Goal: Information Seeking & Learning: Learn about a topic

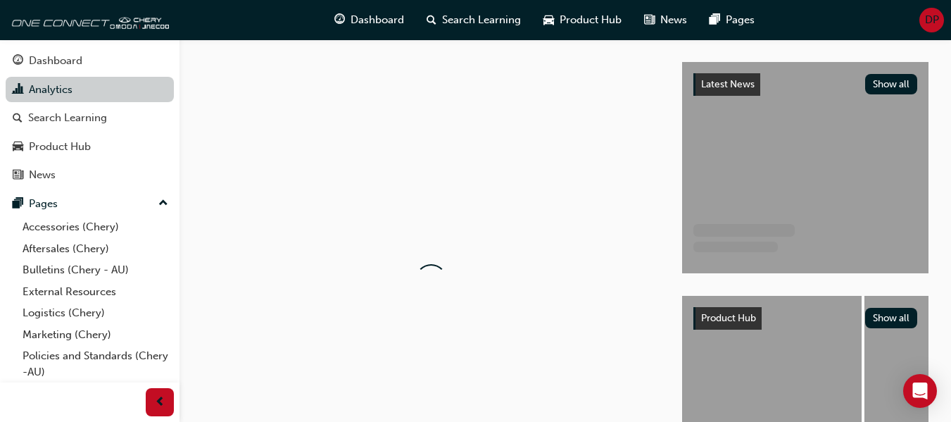
click at [49, 88] on link "Analytics" at bounding box center [90, 90] width 168 height 26
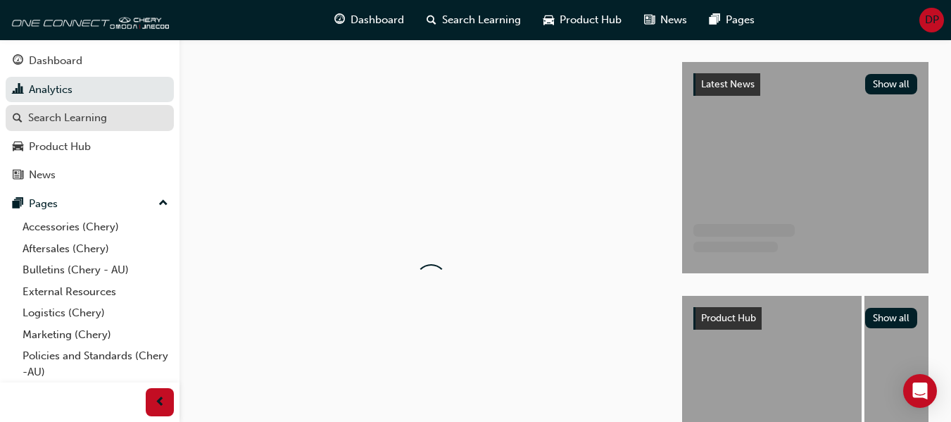
click at [77, 112] on div "Search Learning" at bounding box center [67, 118] width 79 height 16
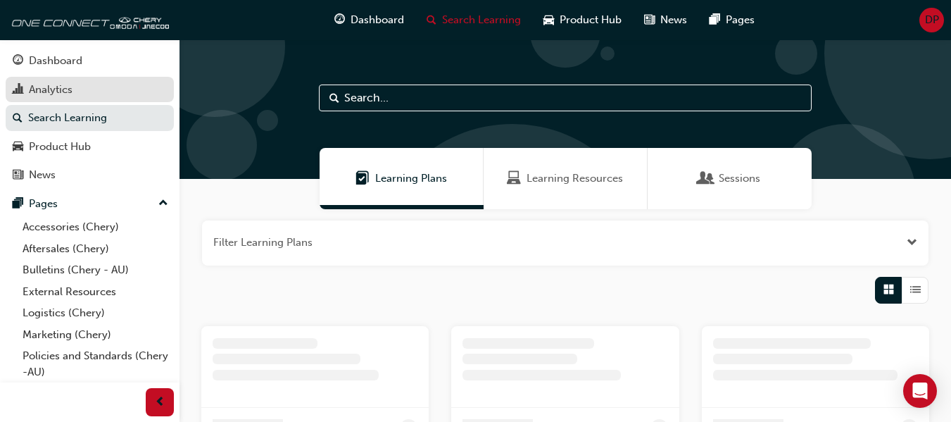
click at [89, 87] on div "Analytics" at bounding box center [90, 90] width 154 height 18
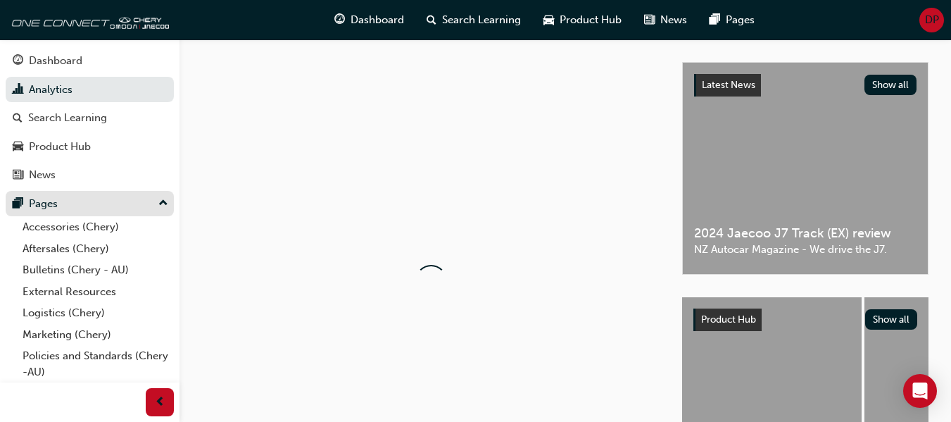
click at [73, 196] on div "Pages" at bounding box center [90, 204] width 154 height 18
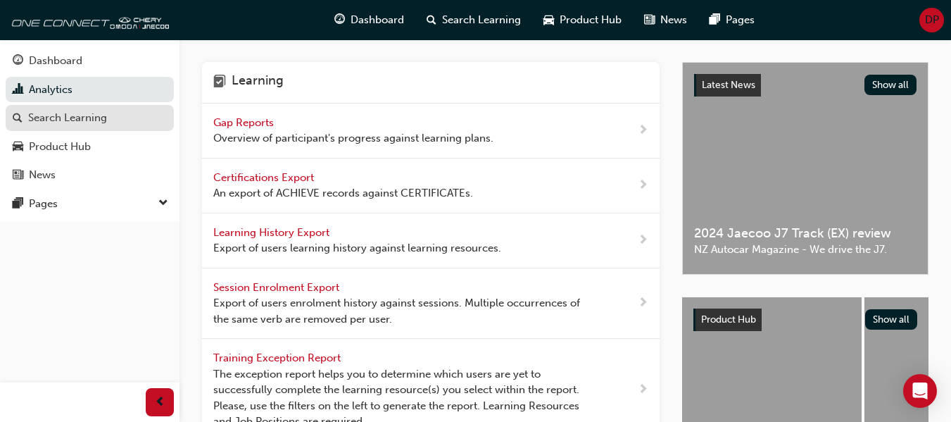
click at [114, 121] on div "Search Learning" at bounding box center [90, 118] width 154 height 18
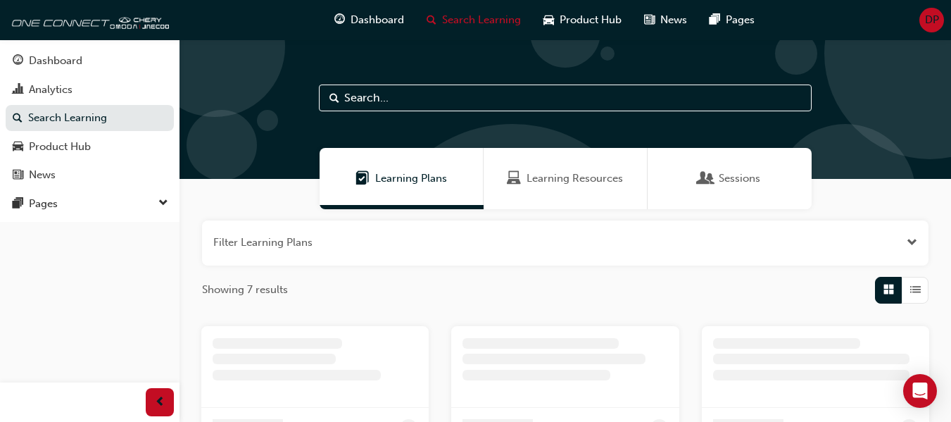
scroll to position [70, 0]
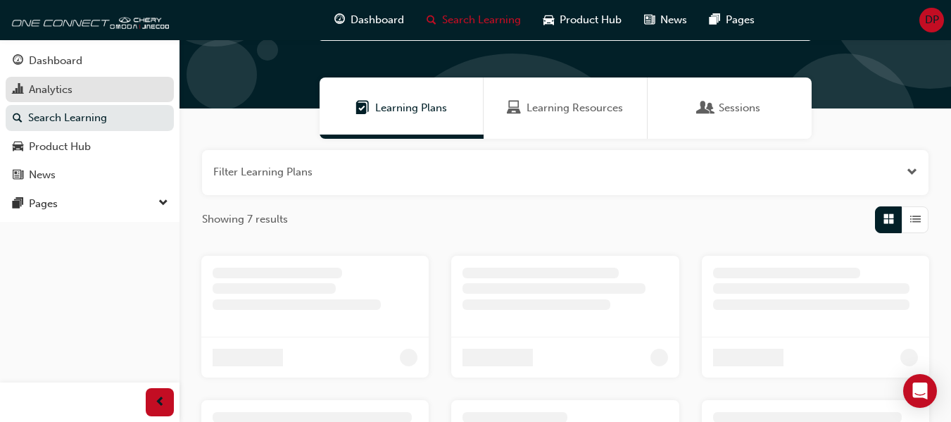
click at [123, 92] on div "Analytics" at bounding box center [90, 90] width 154 height 18
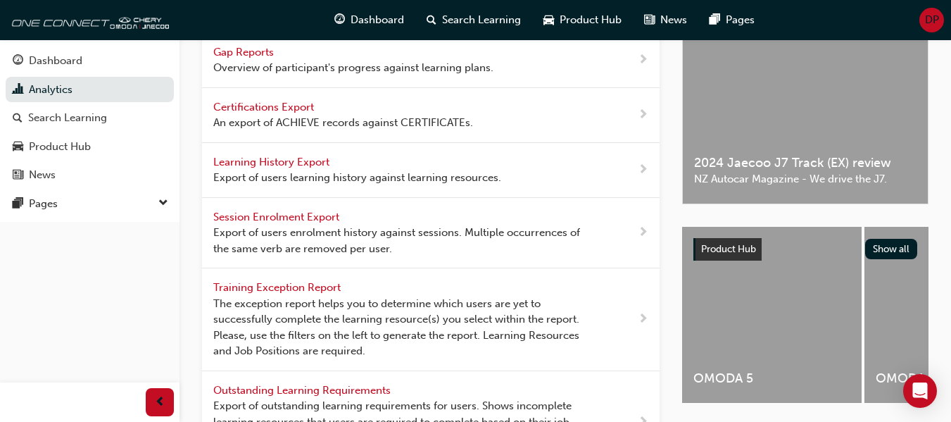
click at [301, 70] on span "Overview of participant's progress against learning plans." at bounding box center [353, 68] width 280 height 16
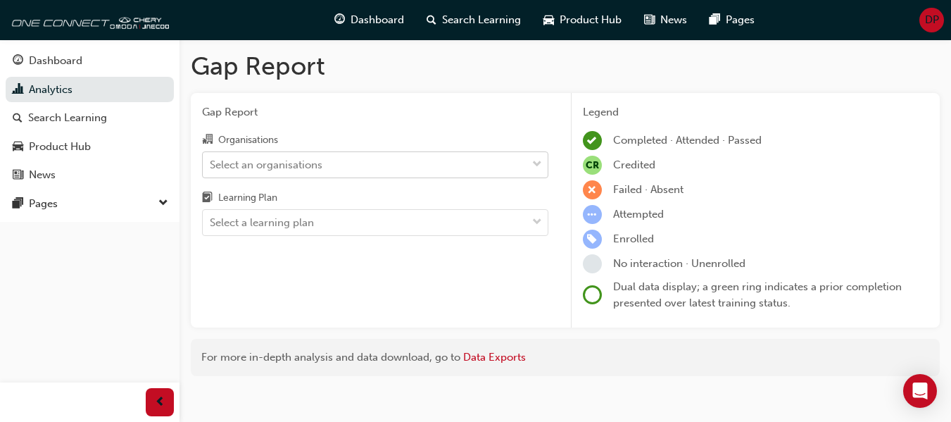
click at [315, 174] on div "Select an organisations" at bounding box center [365, 164] width 324 height 25
click at [211, 170] on input "Organisations Select an organisations" at bounding box center [210, 164] width 1 height 12
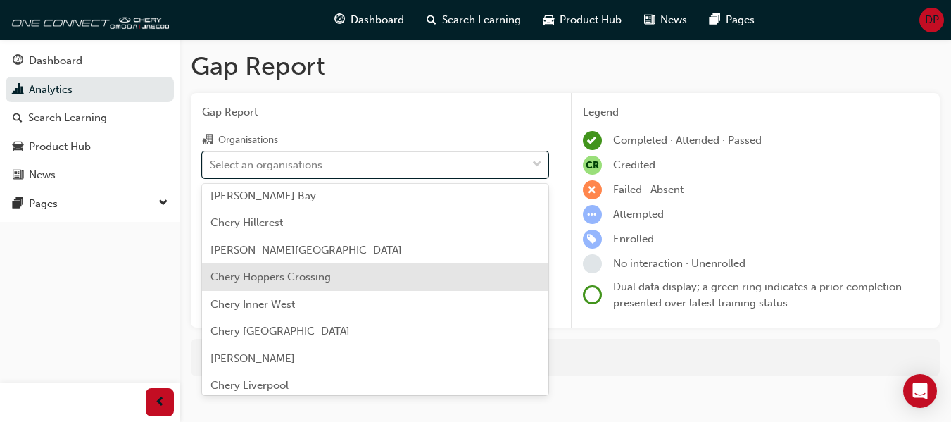
scroll to position [1620, 0]
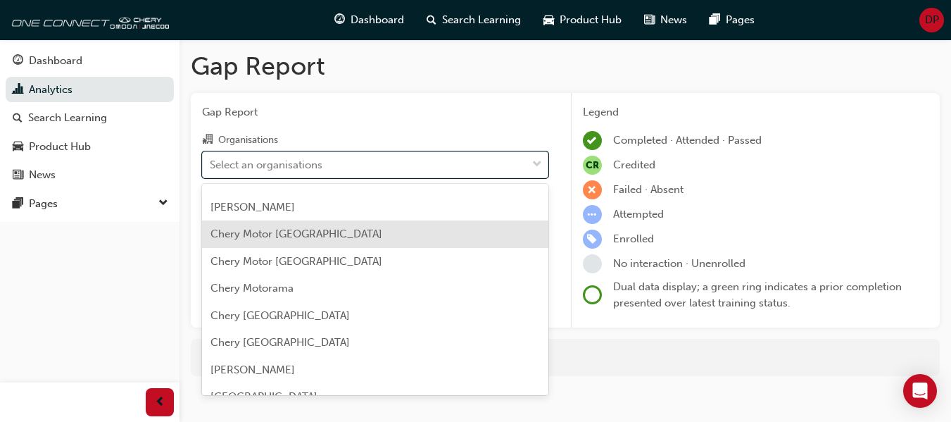
click at [316, 232] on span "Chery Motor [GEOGRAPHIC_DATA]" at bounding box center [297, 233] width 172 height 13
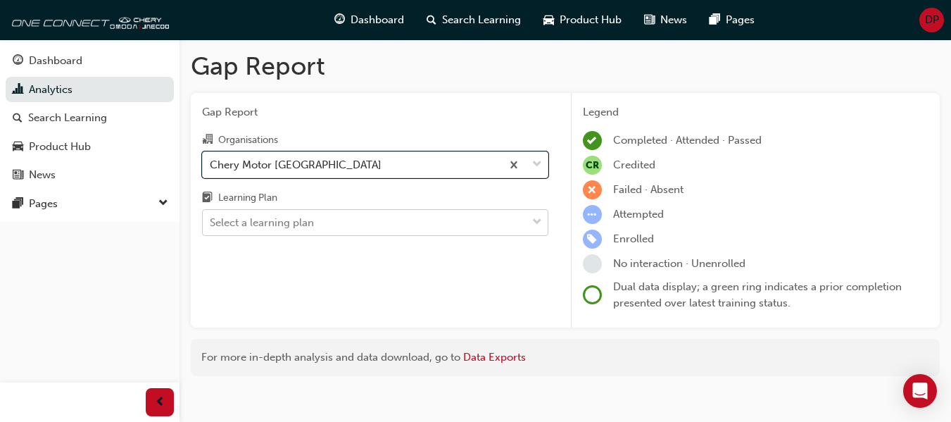
click at [313, 218] on div "Select a learning plan" at bounding box center [262, 223] width 104 height 16
click at [211, 218] on input "Learning Plan Select a learning plan" at bounding box center [210, 222] width 1 height 12
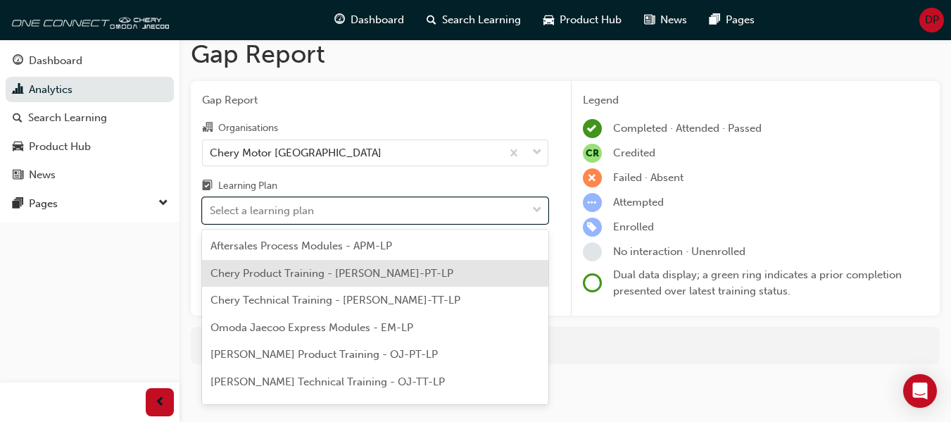
click at [338, 273] on span "Chery Product Training - [PERSON_NAME]-PT-LP" at bounding box center [332, 273] width 243 height 13
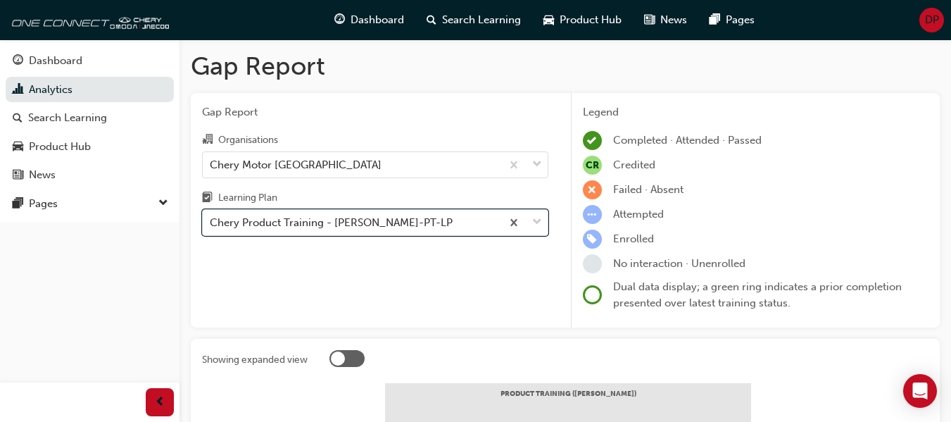
click at [363, 222] on div "Chery Product Training - [PERSON_NAME]-PT-LP" at bounding box center [352, 223] width 299 height 25
click at [211, 222] on input "Learning Plan option Chery Product Training - [PERSON_NAME]-PT-LP, selected. 0 …" at bounding box center [210, 222] width 1 height 12
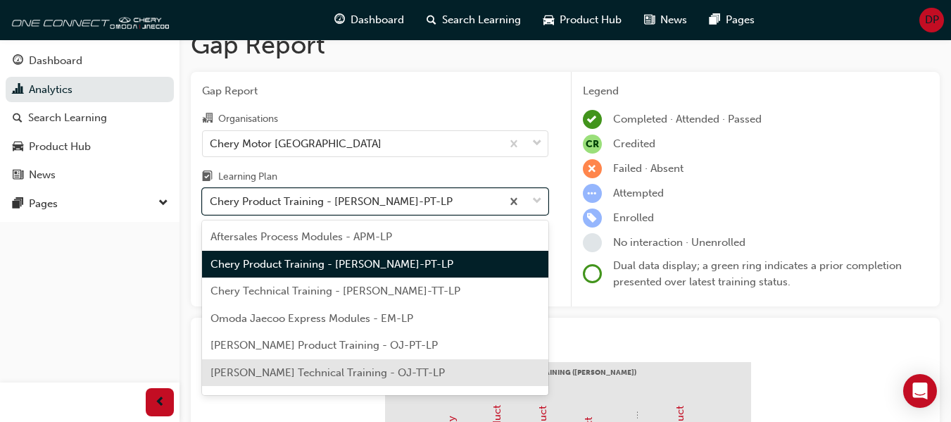
scroll to position [21, 0]
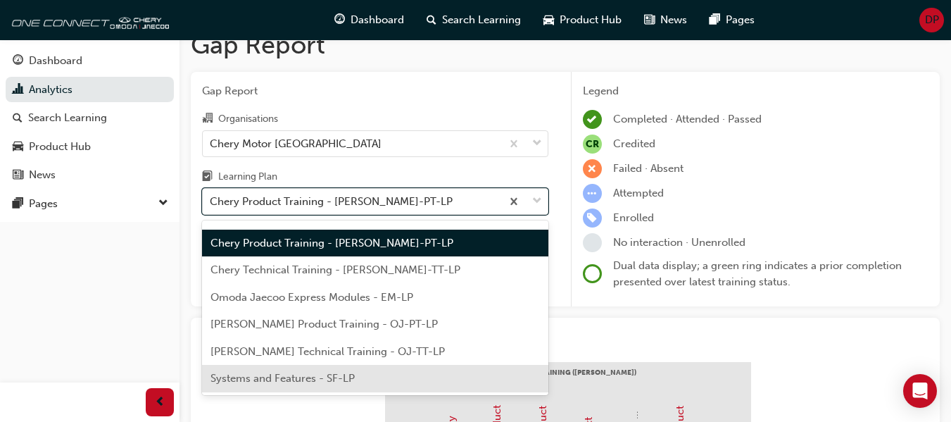
click at [377, 386] on div "Systems and Features - SF-LP" at bounding box center [375, 378] width 346 height 27
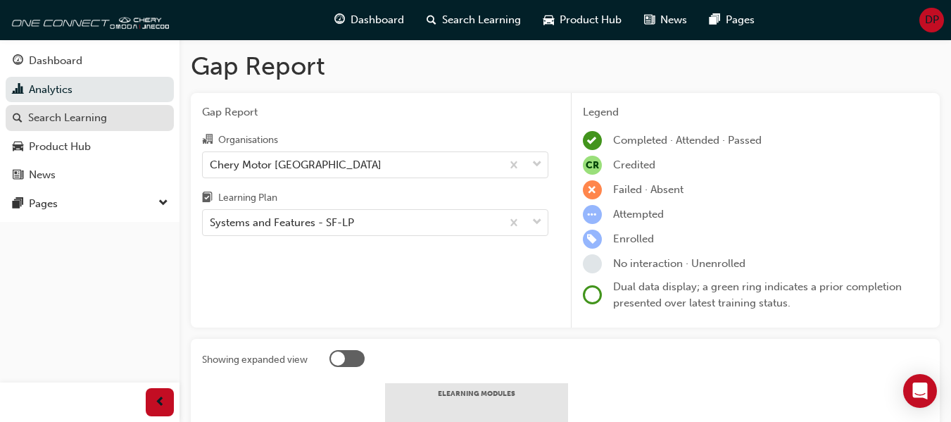
click at [84, 123] on div "Search Learning" at bounding box center [67, 118] width 79 height 16
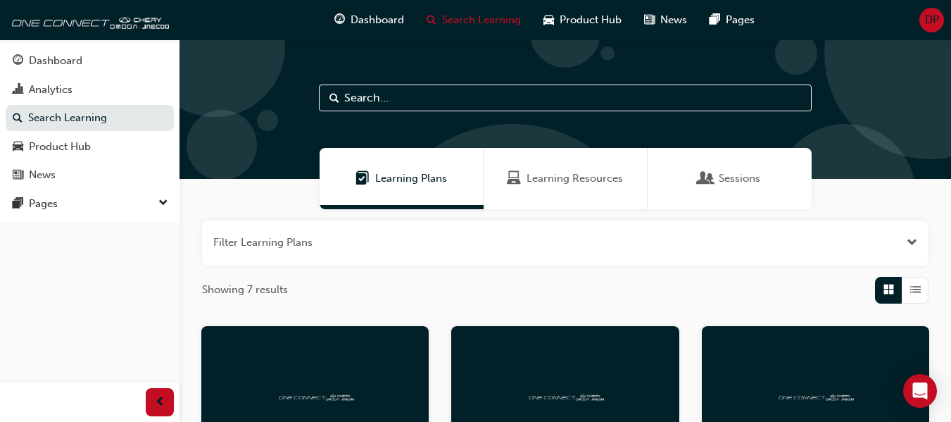
click at [724, 165] on div "Sessions" at bounding box center [730, 178] width 164 height 61
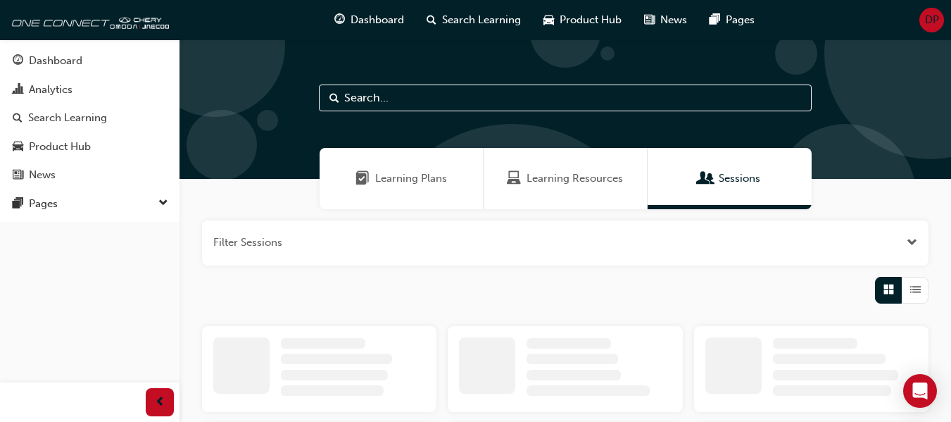
click at [565, 181] on span "Learning Resources" at bounding box center [575, 178] width 96 height 16
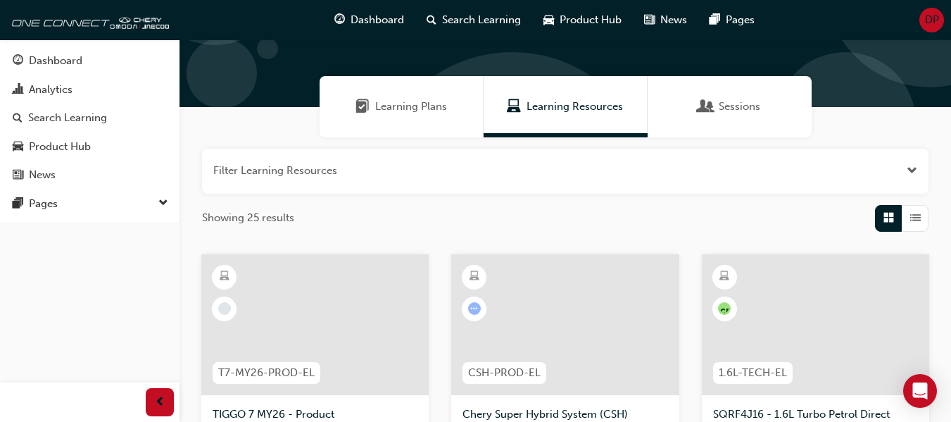
scroll to position [211, 0]
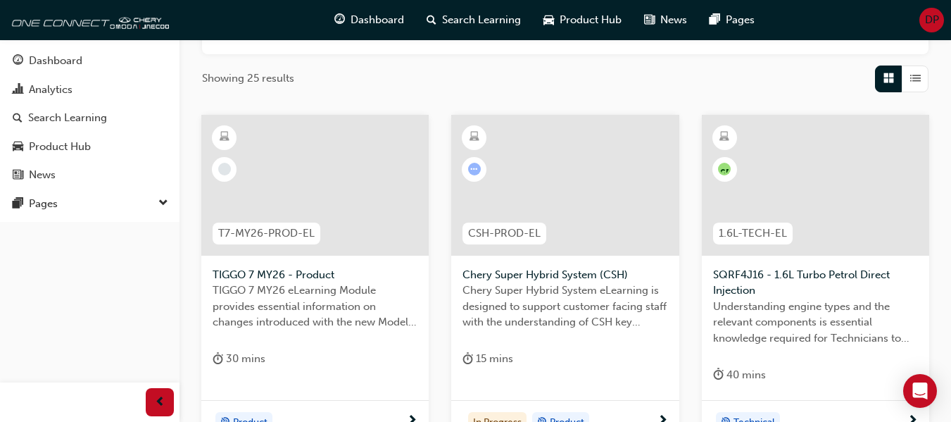
click at [277, 232] on span "T7-MY26-PROD-EL" at bounding box center [266, 233] width 96 height 16
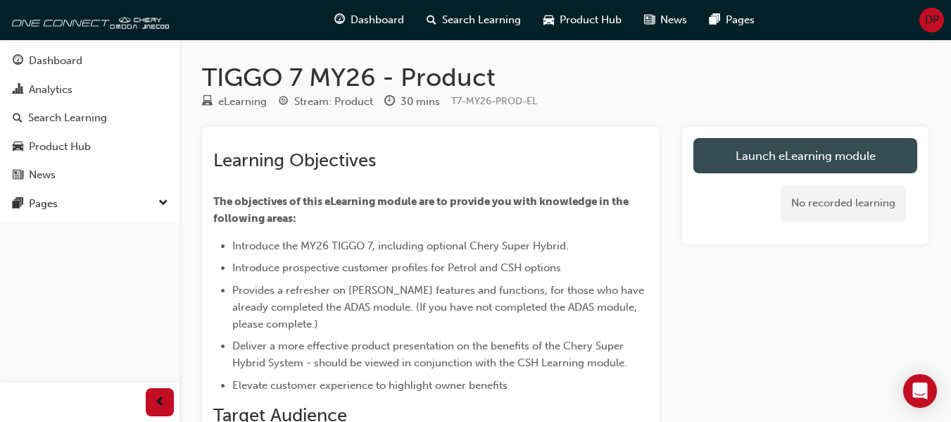
click at [749, 153] on link "Launch eLearning module" at bounding box center [806, 155] width 224 height 35
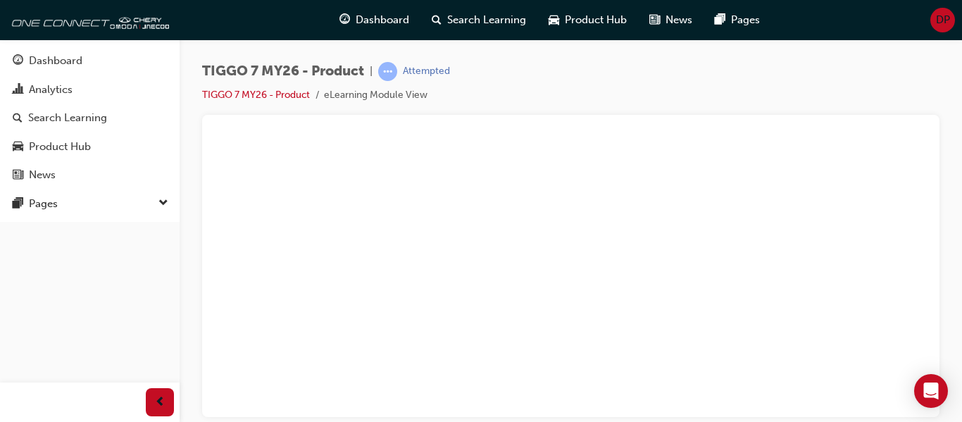
click at [939, 192] on div at bounding box center [570, 266] width 737 height 302
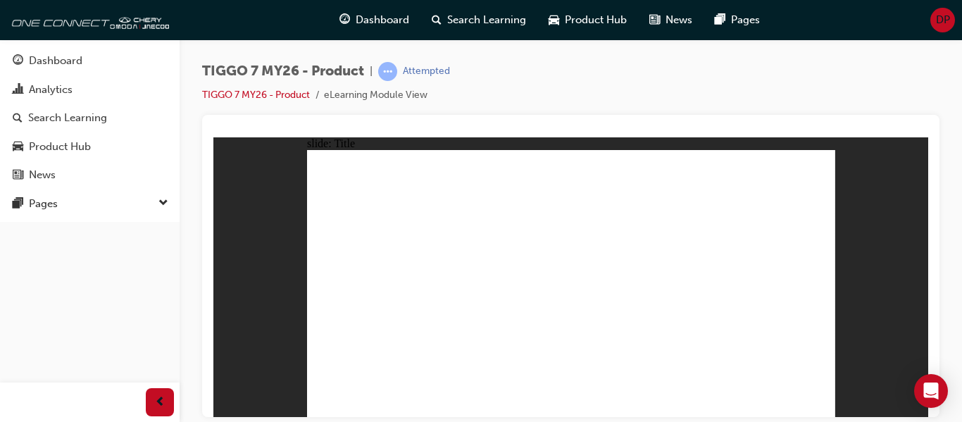
drag, startPoint x: 938, startPoint y: 101, endPoint x: 432, endPoint y: 178, distance: 512.2
click at [938, 101] on div "TIGGO 7 MY26 - Product | Attempted TIGGO 7 MY26 - Product eLearning Module View" at bounding box center [570, 88] width 737 height 53
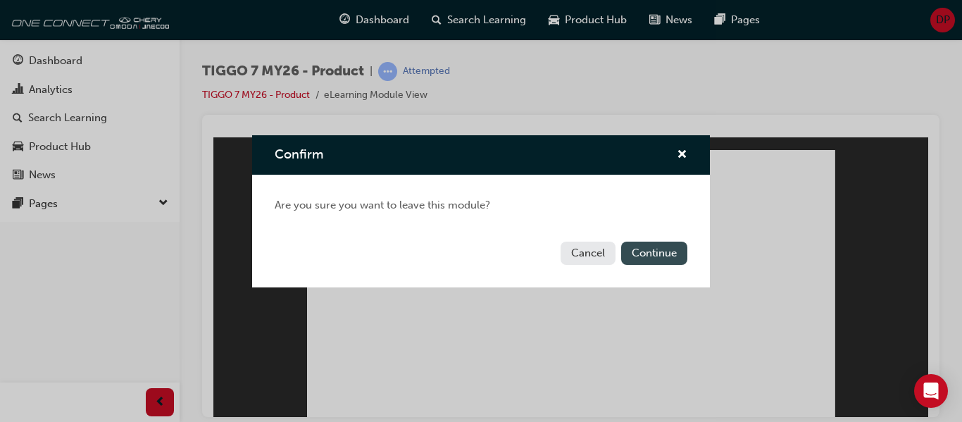
click at [638, 247] on button "Continue" at bounding box center [654, 253] width 66 height 23
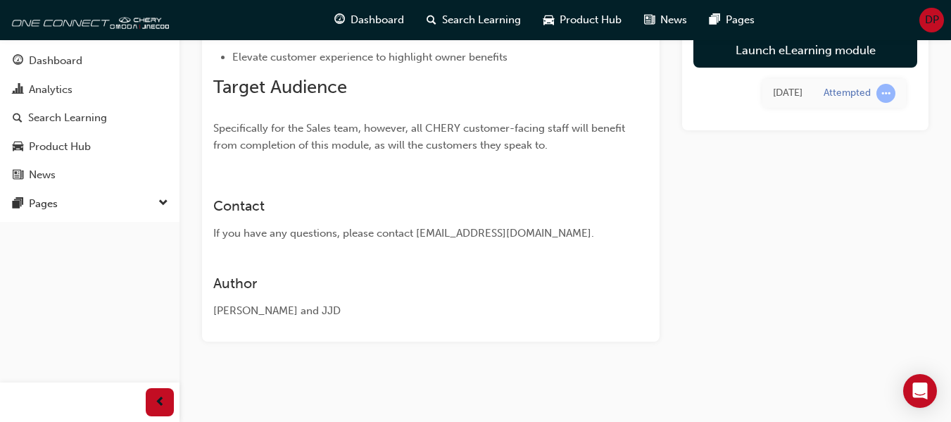
scroll to position [46, 0]
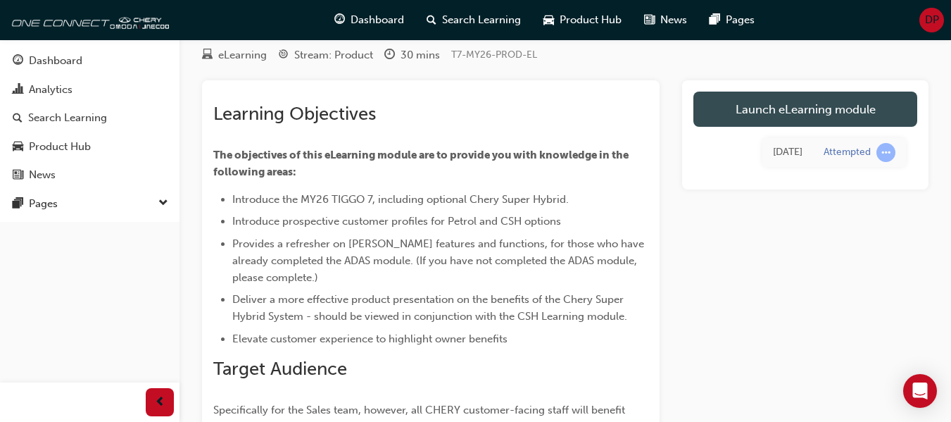
click at [787, 104] on link "Launch eLearning module" at bounding box center [806, 109] width 224 height 35
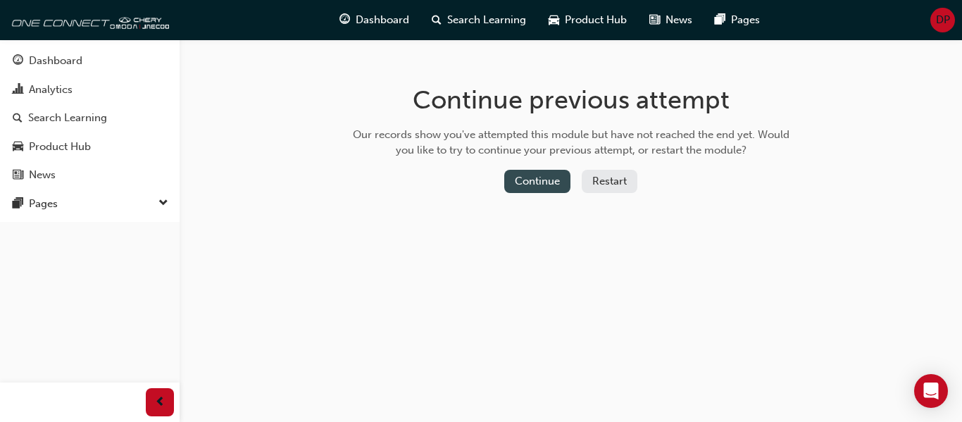
click at [539, 178] on button "Continue" at bounding box center [537, 181] width 66 height 23
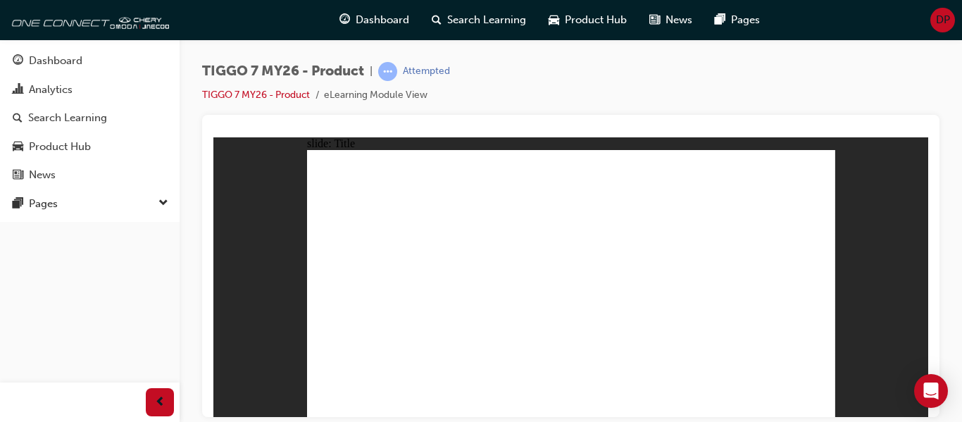
click at [869, 99] on div "TIGGO 7 MY26 - Product | Attempted TIGGO 7 MY26 - Product eLearning Module View" at bounding box center [570, 88] width 737 height 53
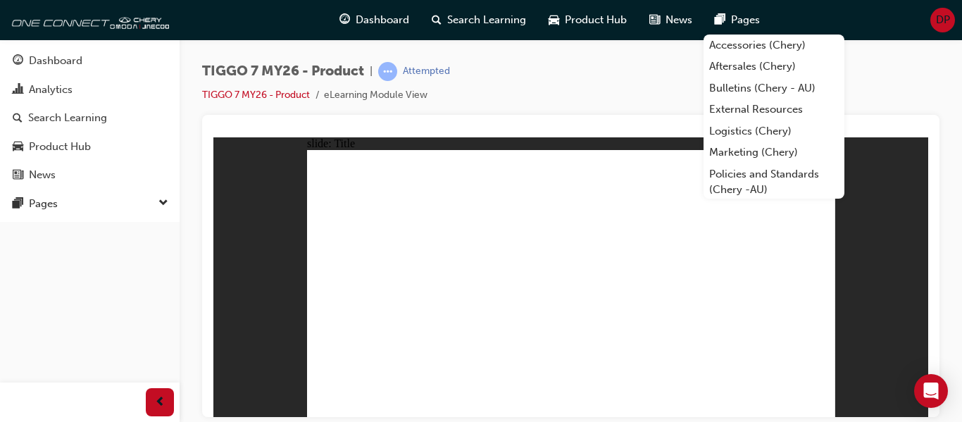
click at [85, 82] on div "Analytics" at bounding box center [90, 90] width 154 height 18
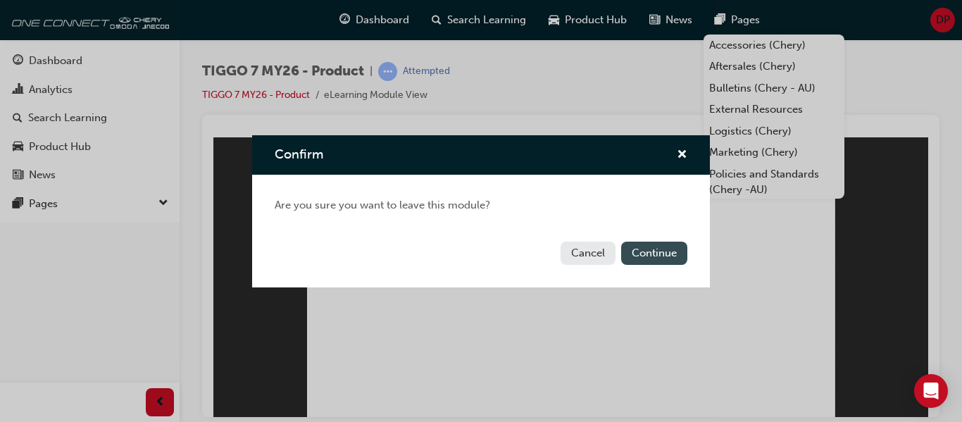
click at [665, 253] on button "Continue" at bounding box center [654, 253] width 66 height 23
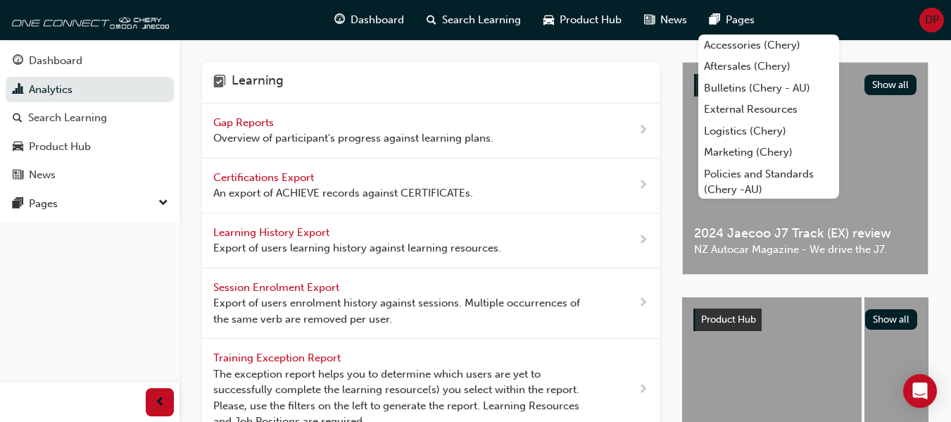
click at [261, 134] on span "Overview of participant's progress against learning plans." at bounding box center [353, 138] width 280 height 16
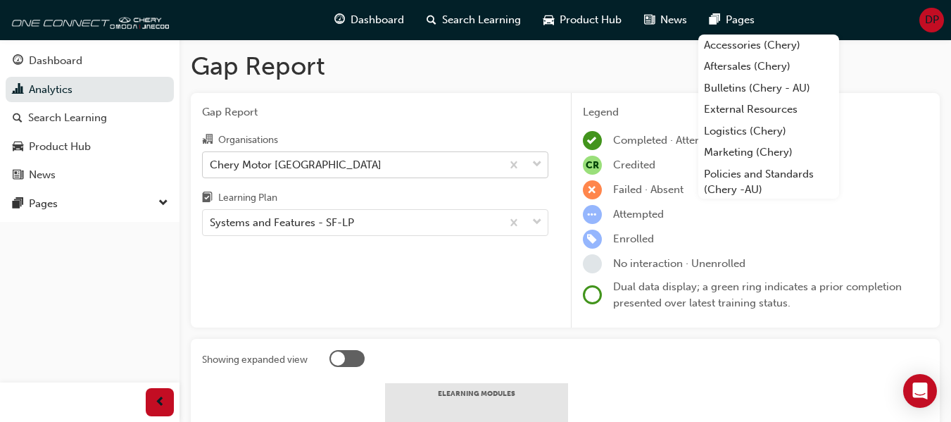
click at [339, 163] on div "Chery Motor [GEOGRAPHIC_DATA]" at bounding box center [352, 164] width 299 height 25
click at [211, 163] on input "Organisations Chery Motor [GEOGRAPHIC_DATA]" at bounding box center [210, 164] width 1 height 12
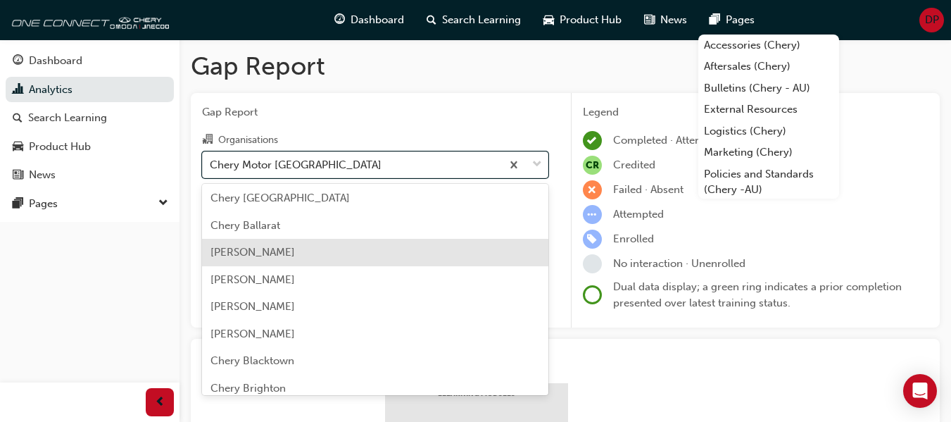
scroll to position [141, 0]
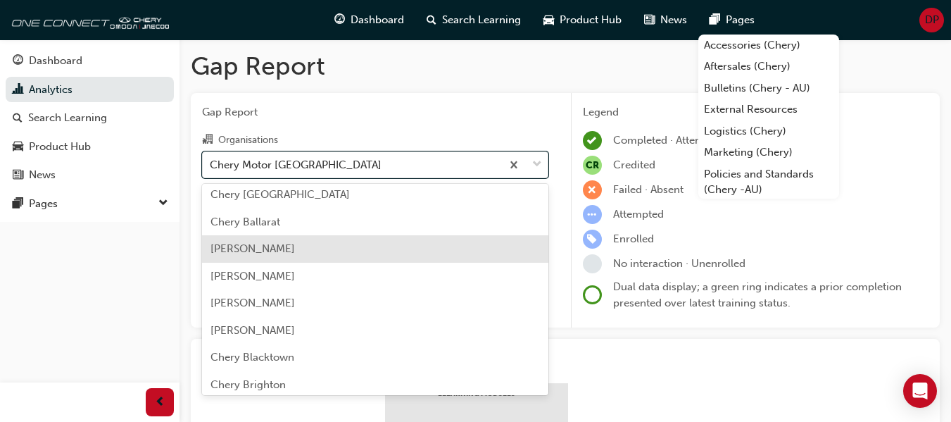
click at [320, 234] on div "Chery Ballarat" at bounding box center [375, 221] width 346 height 27
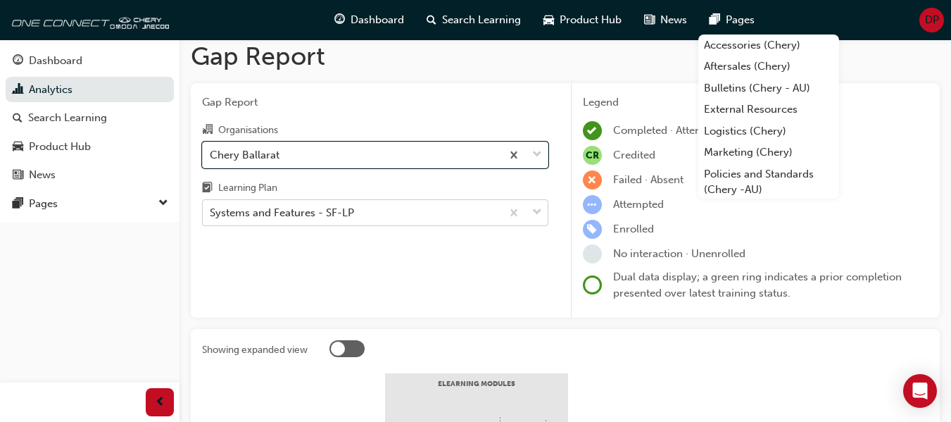
click at [311, 235] on body "Your version of Internet Explorer is outdated and not supported. Please upgrade…" at bounding box center [475, 201] width 951 height 422
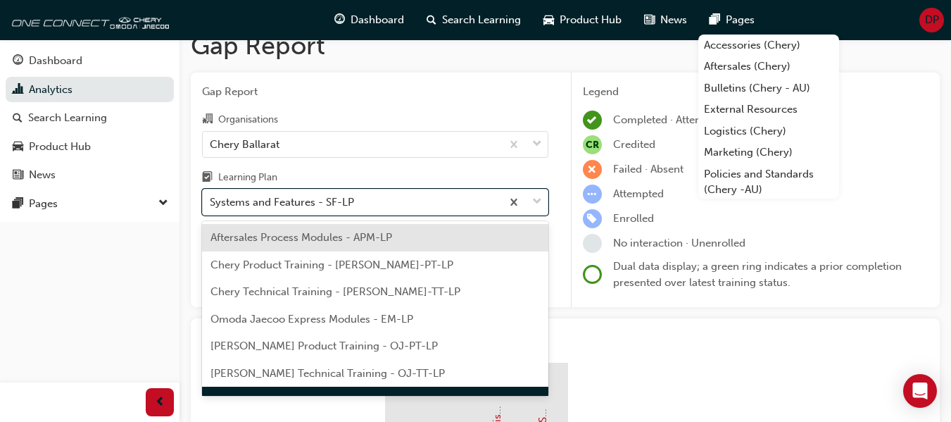
scroll to position [21, 0]
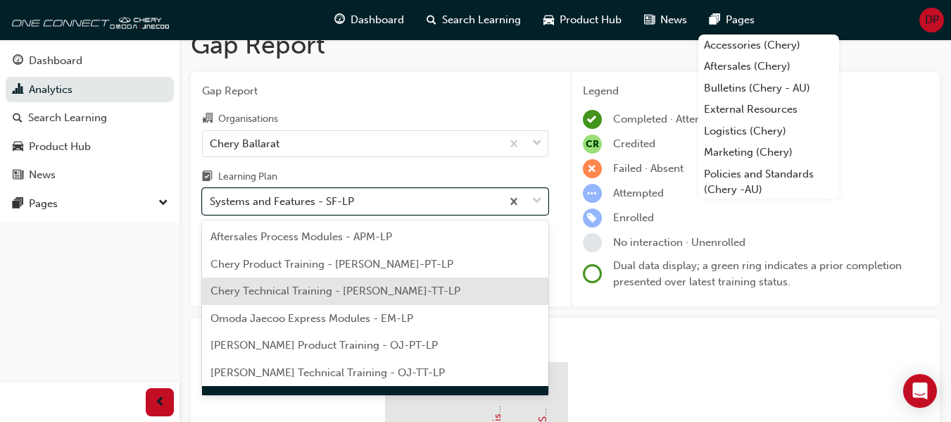
click at [123, 292] on div "Dashboard Analytics Search Learning Product Hub News Pages Pages" at bounding box center [90, 193] width 180 height 387
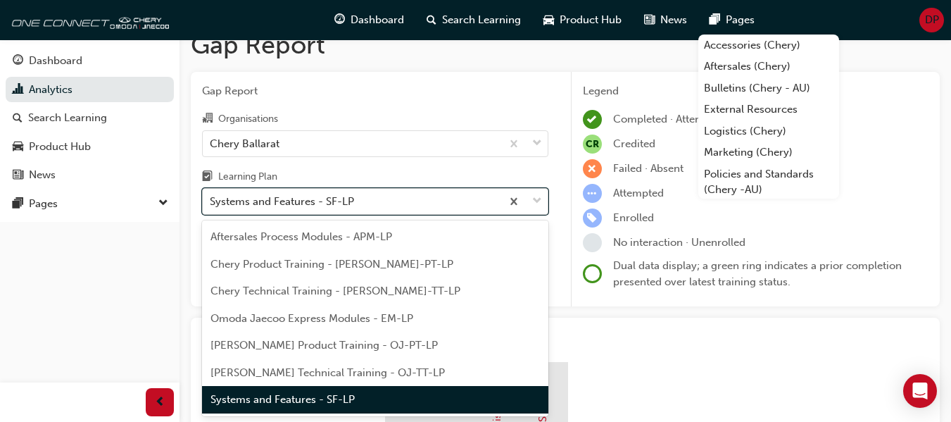
click at [285, 201] on div "Systems and Features - SF-LP" at bounding box center [282, 202] width 144 height 16
click at [211, 201] on input "Learning Plan option Systems and Features - SF-LP focused, 7 of 7. 7 results av…" at bounding box center [210, 201] width 1 height 12
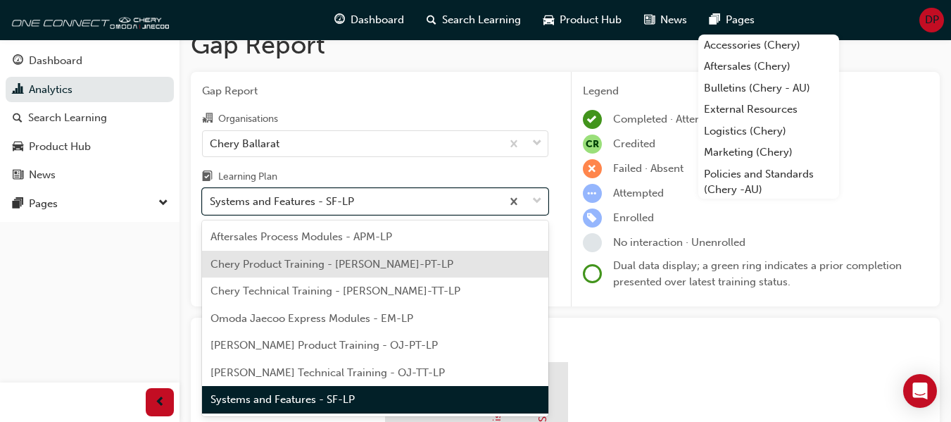
click at [313, 265] on span "Chery Product Training - [PERSON_NAME]-PT-LP" at bounding box center [332, 264] width 243 height 13
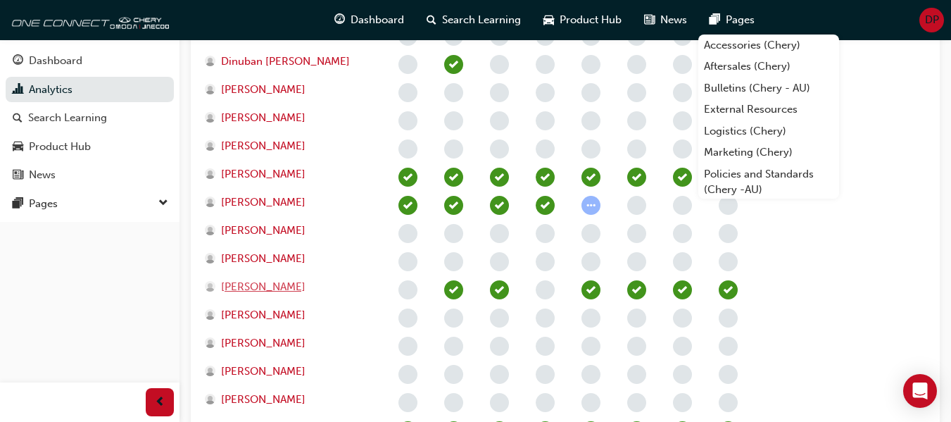
scroll to position [866, 0]
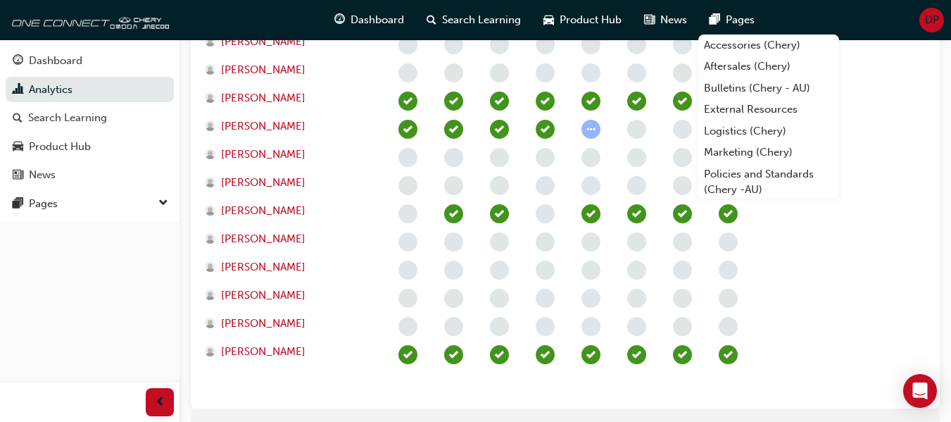
click at [261, 303] on div "[PERSON_NAME]" at bounding box center [293, 298] width 183 height 28
click at [258, 296] on span "[PERSON_NAME]" at bounding box center [263, 295] width 85 height 16
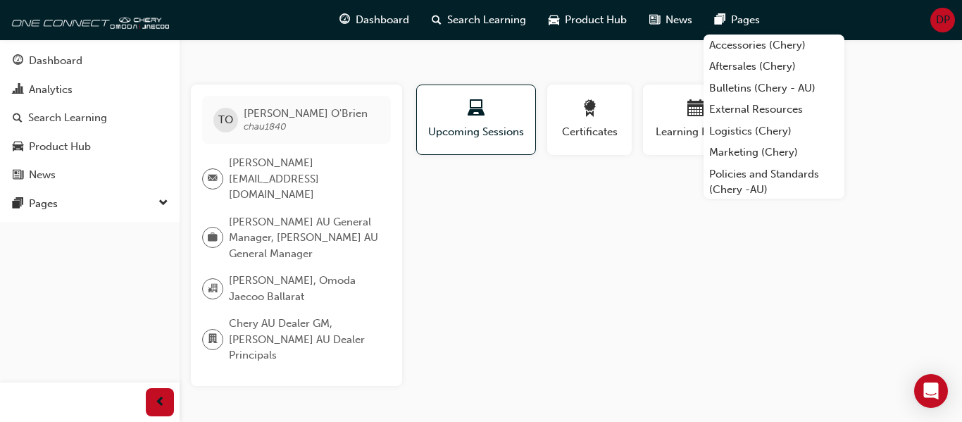
click at [526, 265] on div "Profile Upcoming Sessions Certificates Learning History TO [PERSON_NAME] chau18…" at bounding box center [681, 235] width 537 height 301
